Goal: Understand process/instructions

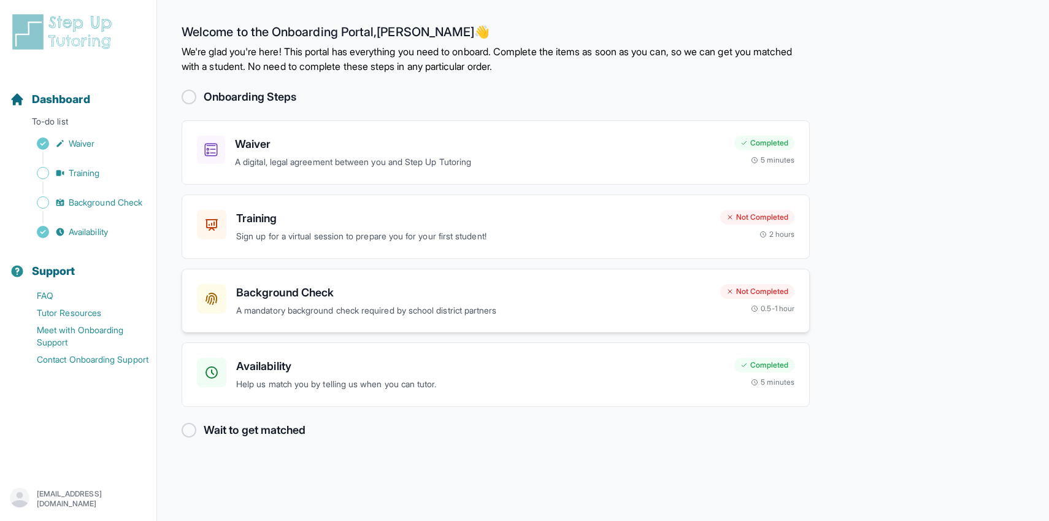
click at [355, 298] on h3 "Background Check" at bounding box center [473, 292] width 474 height 17
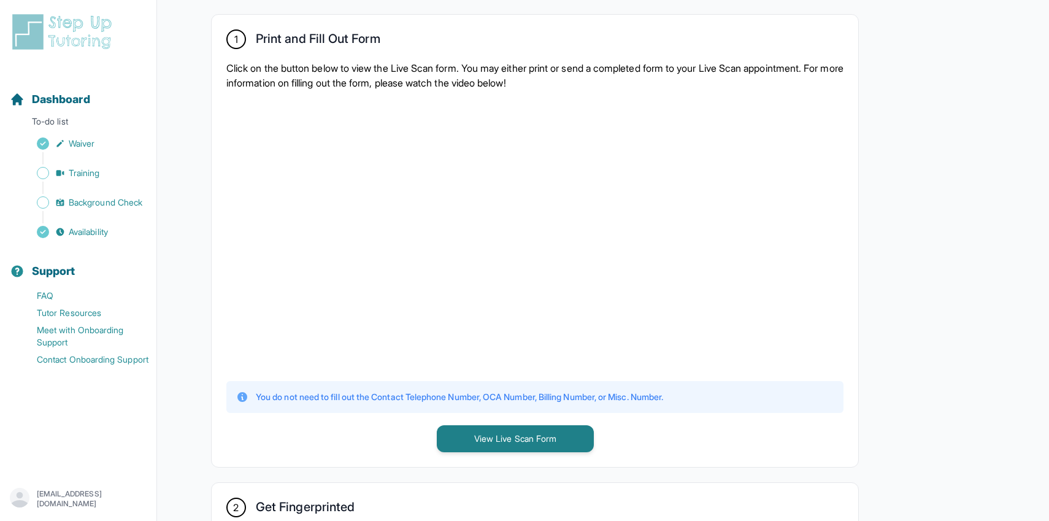
scroll to position [483, 0]
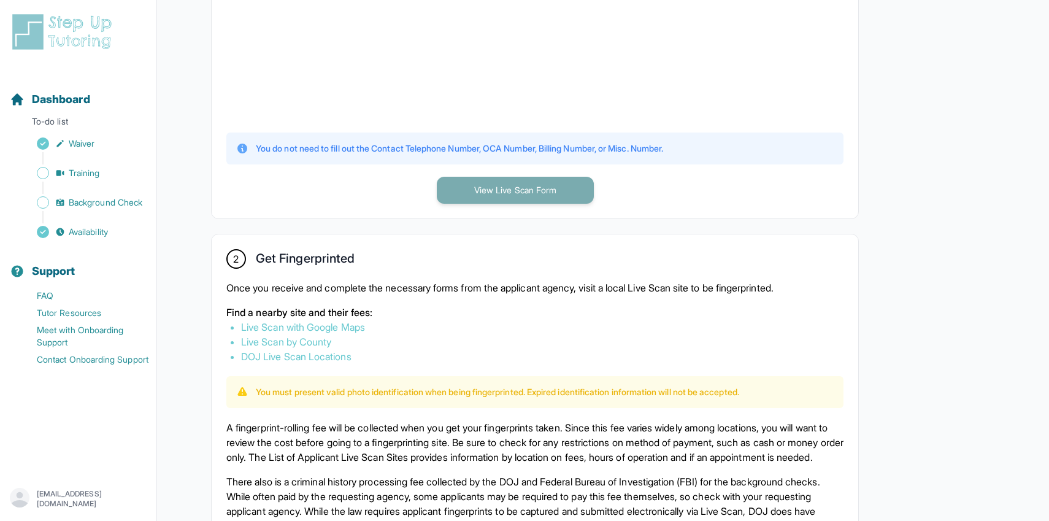
click at [485, 187] on button "View Live Scan Form" at bounding box center [515, 190] width 157 height 27
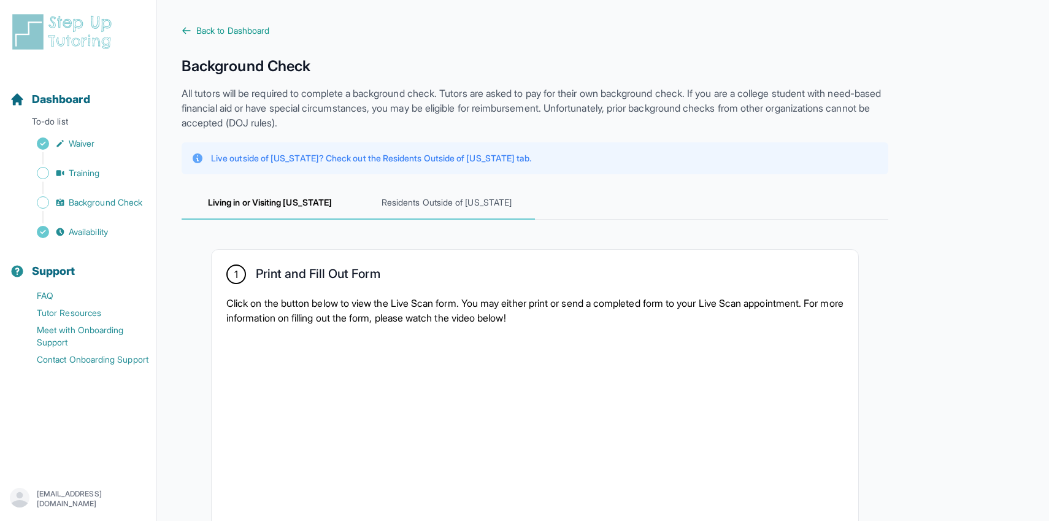
click at [417, 213] on span "Residents Outside of [US_STATE]" at bounding box center [446, 202] width 177 height 33
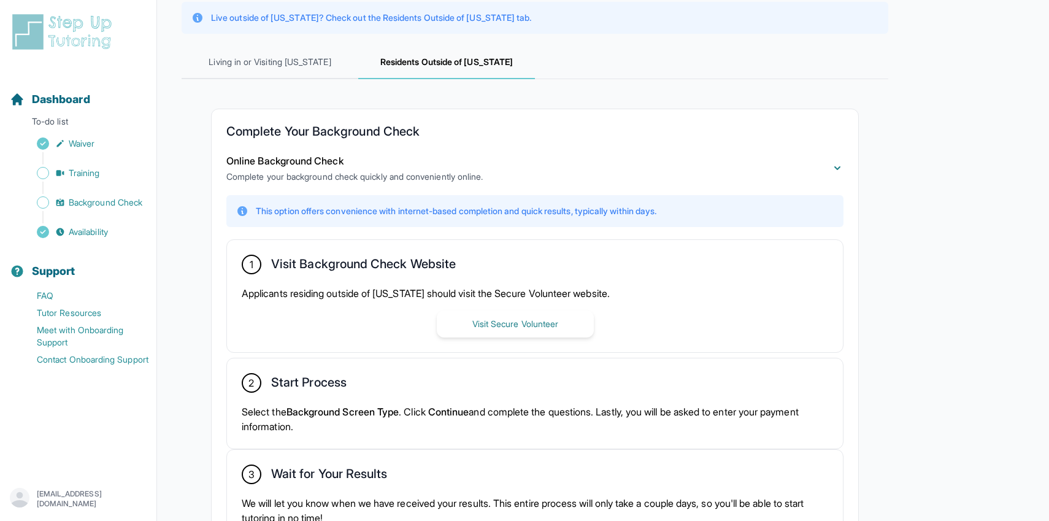
scroll to position [142, 0]
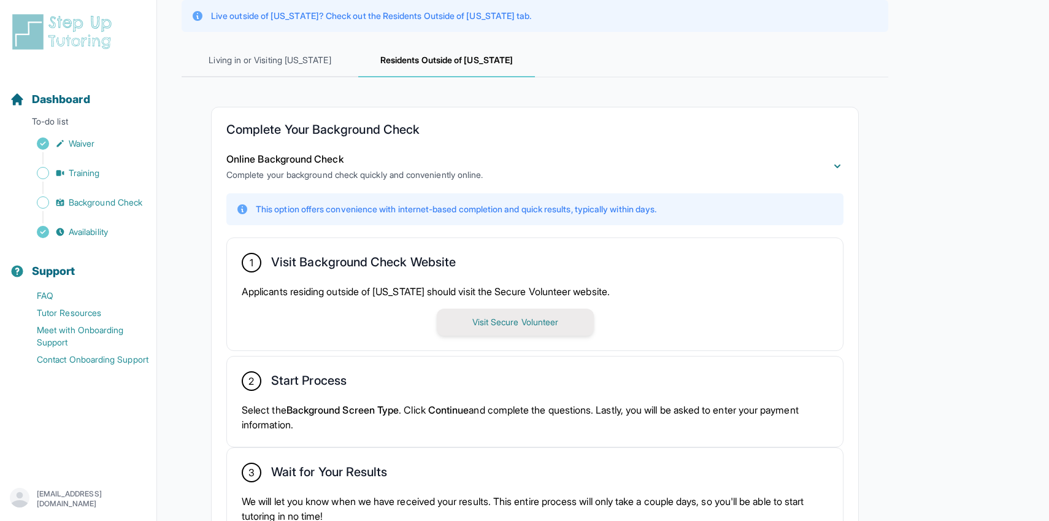
click at [476, 331] on button "Visit Secure Volunteer" at bounding box center [515, 322] width 157 height 27
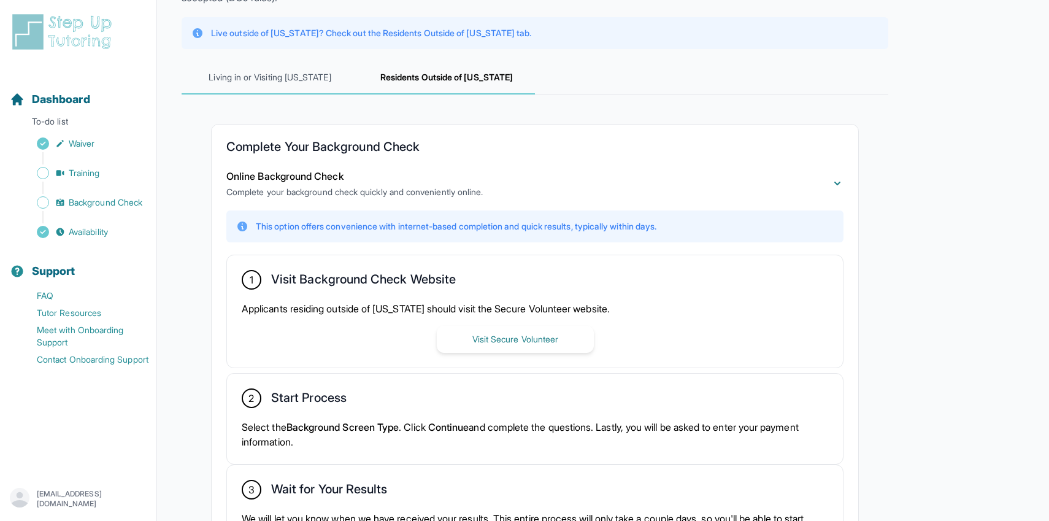
scroll to position [78, 0]
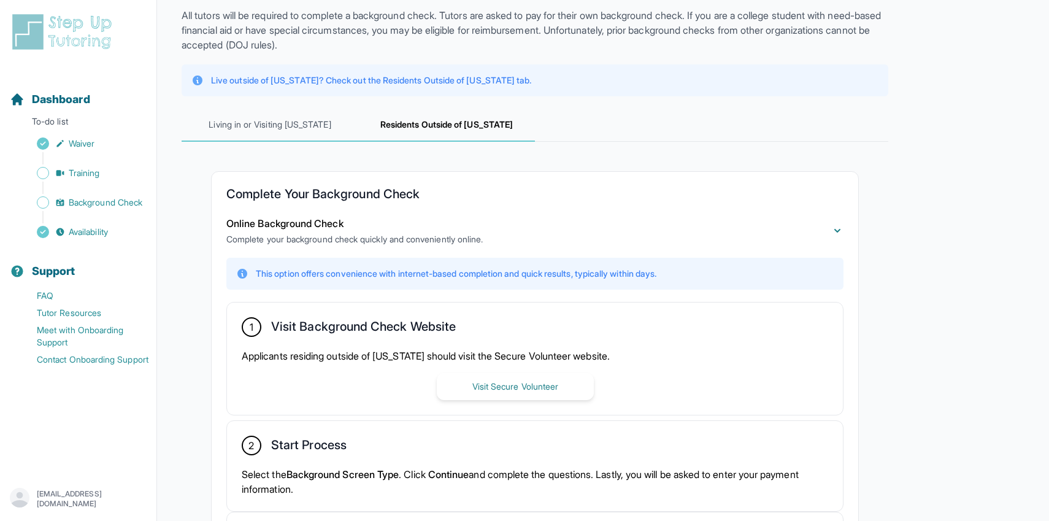
click at [266, 131] on span "Living in or Visiting [US_STATE]" at bounding box center [270, 125] width 177 height 33
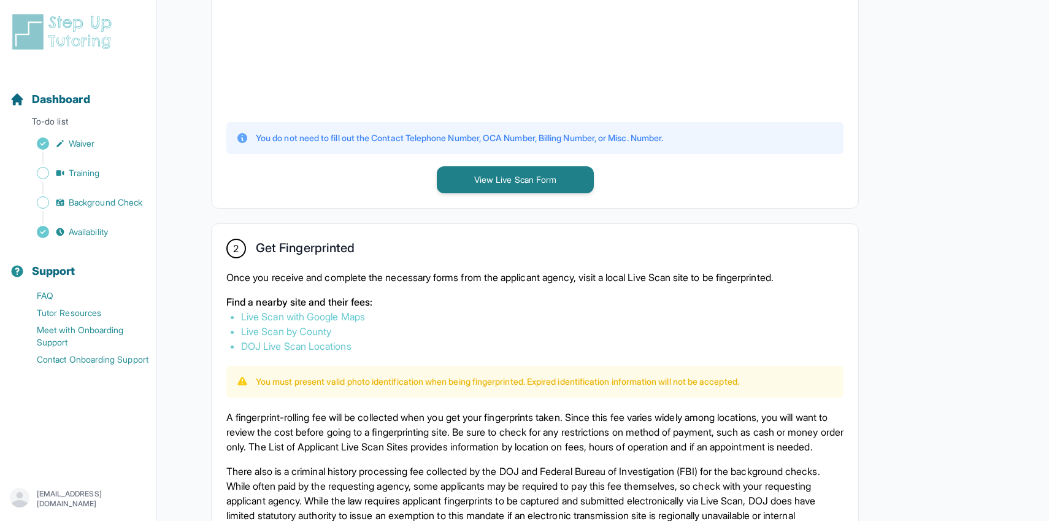
scroll to position [0, 0]
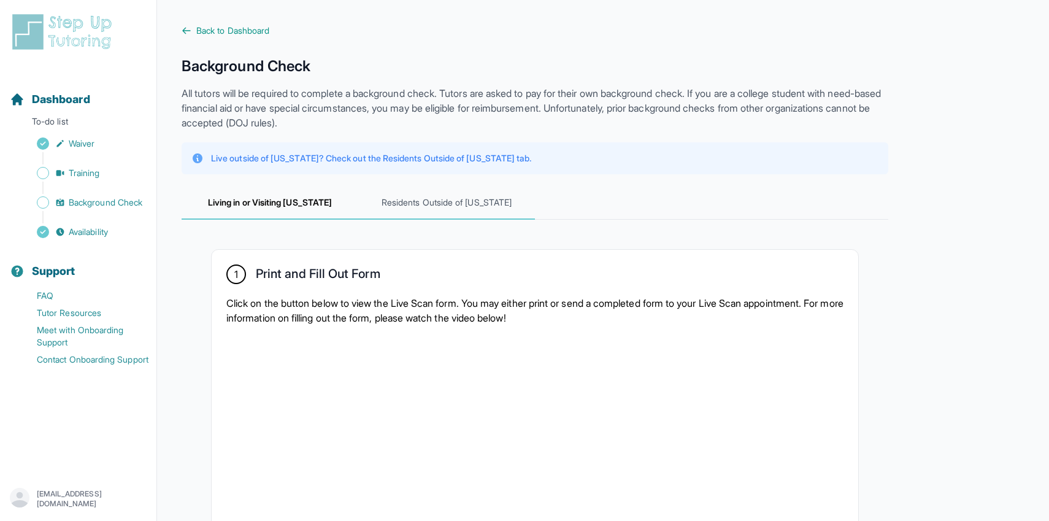
click at [407, 209] on span "Residents Outside of [US_STATE]" at bounding box center [446, 202] width 177 height 33
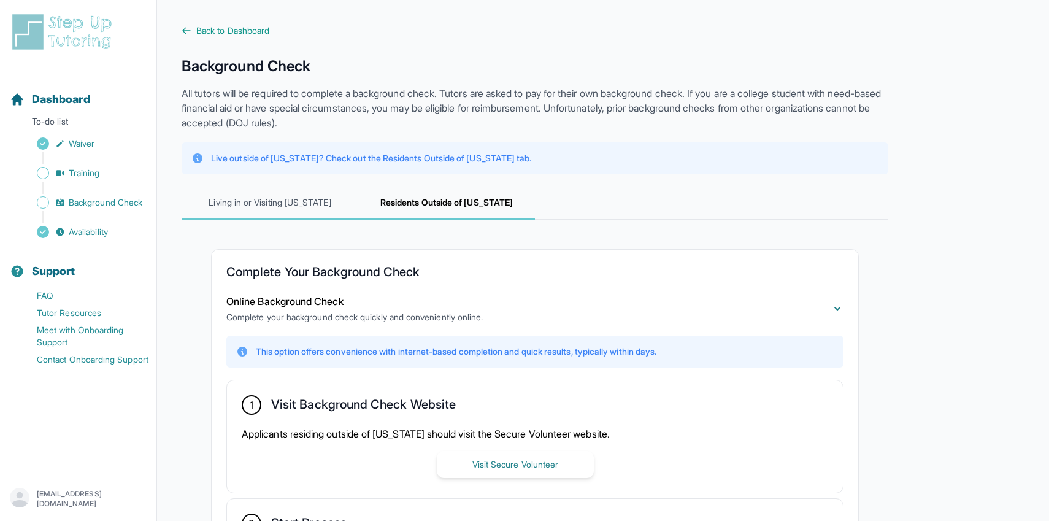
click at [244, 201] on span "Living in or Visiting [US_STATE]" at bounding box center [270, 202] width 177 height 33
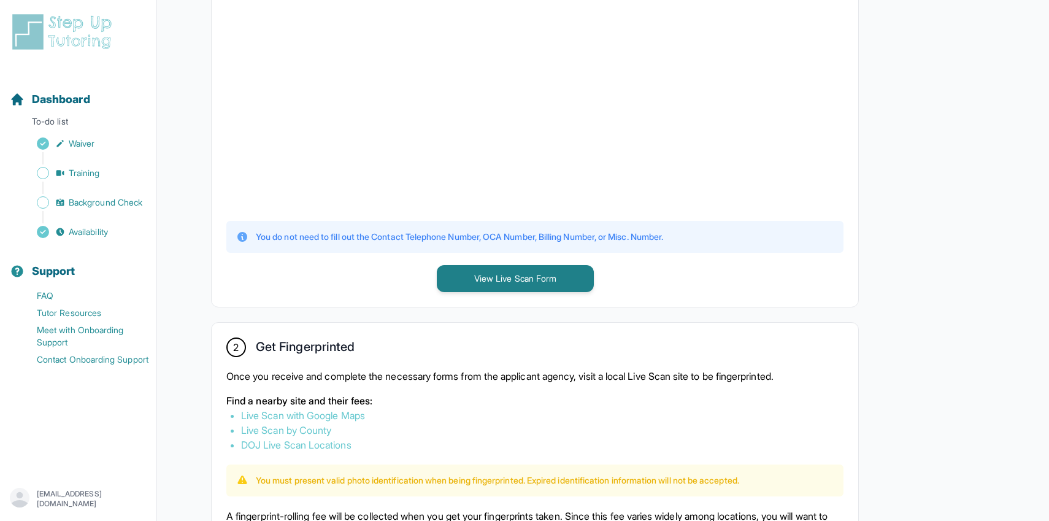
scroll to position [522, 0]
